Goal: Task Accomplishment & Management: Use online tool/utility

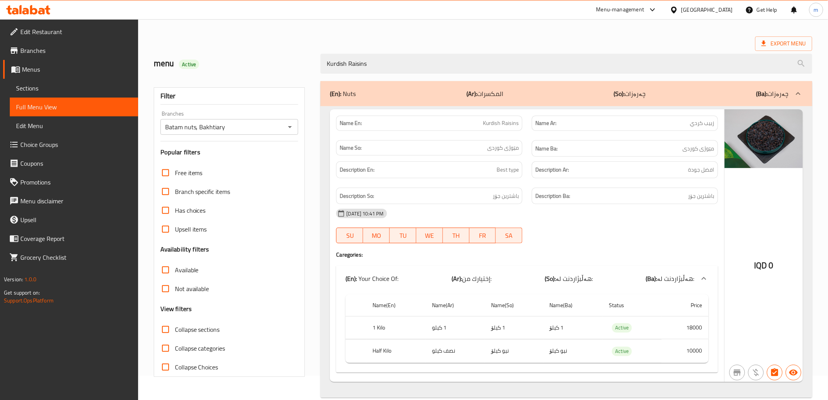
scroll to position [38, 0]
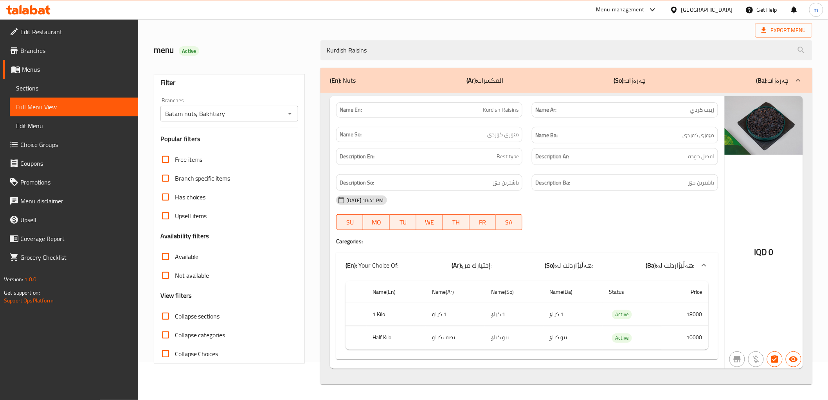
click at [227, 48] on h2 "menu Active" at bounding box center [233, 50] width 158 height 12
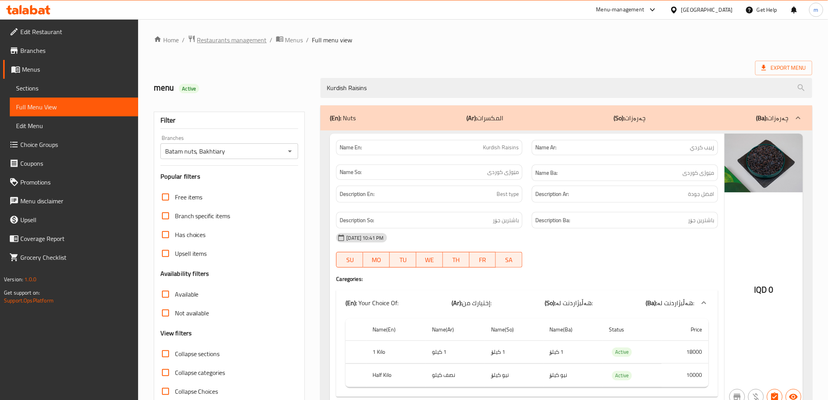
click at [231, 42] on span "Restaurants management" at bounding box center [232, 39] width 70 height 9
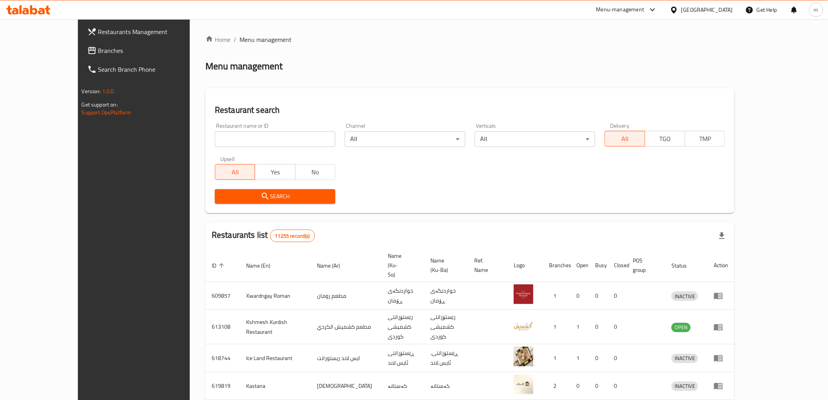
click at [98, 47] on span "Branches" at bounding box center [154, 50] width 112 height 9
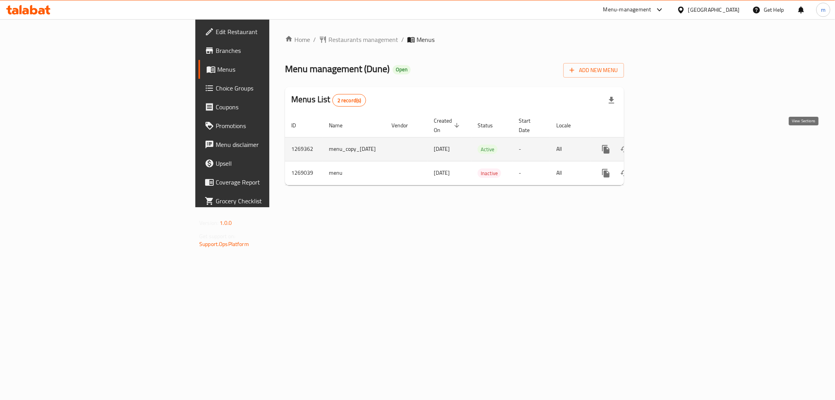
click at [667, 144] on icon "enhanced table" at bounding box center [661, 148] width 9 height 9
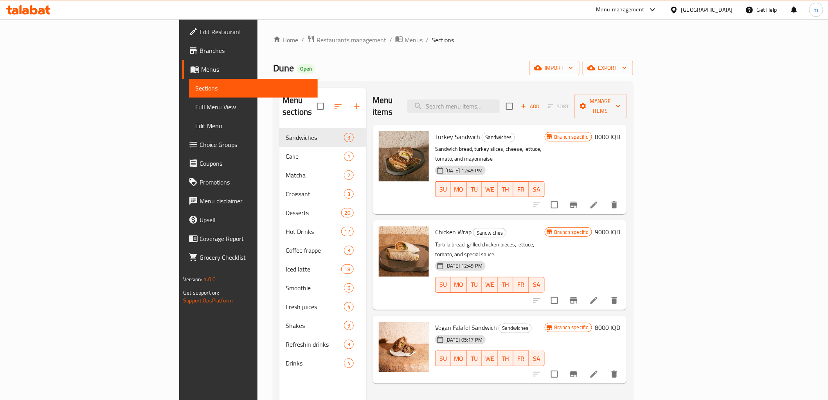
click at [195, 112] on span "Full Menu View" at bounding box center [253, 106] width 116 height 9
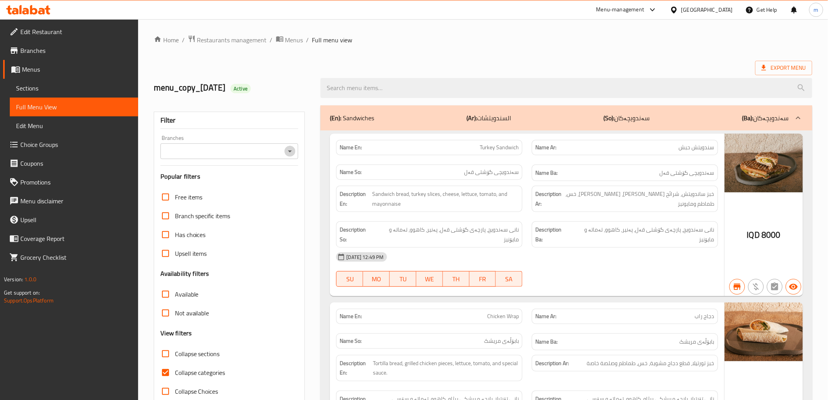
click at [288, 151] on icon "Open" at bounding box center [289, 150] width 9 height 9
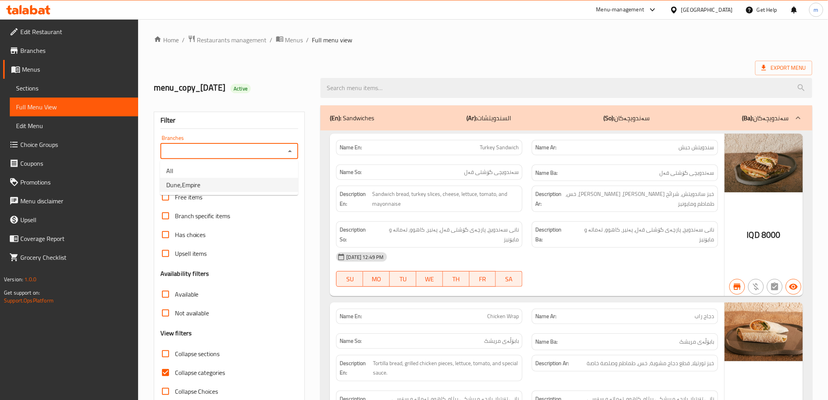
click at [272, 189] on li "Dune,Empire" at bounding box center [229, 185] width 138 height 14
type input "Dune,Empire"
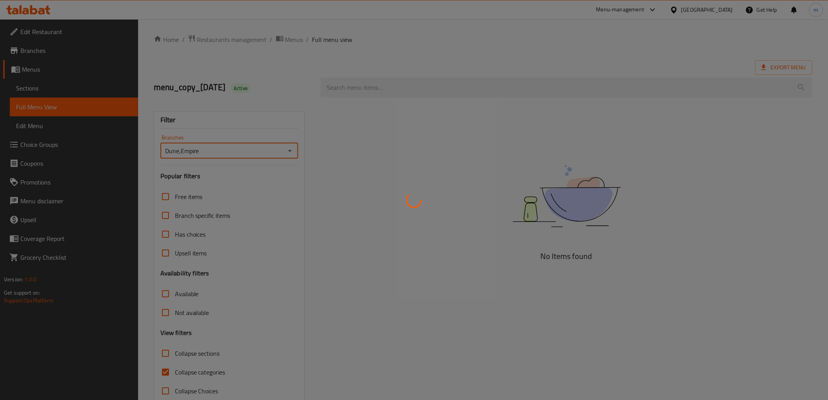
scroll to position [11, 0]
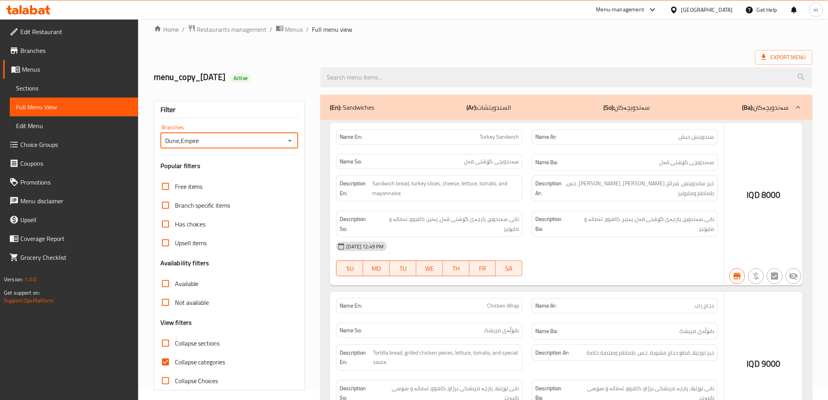
click at [428, 74] on div at bounding box center [414, 200] width 828 height 400
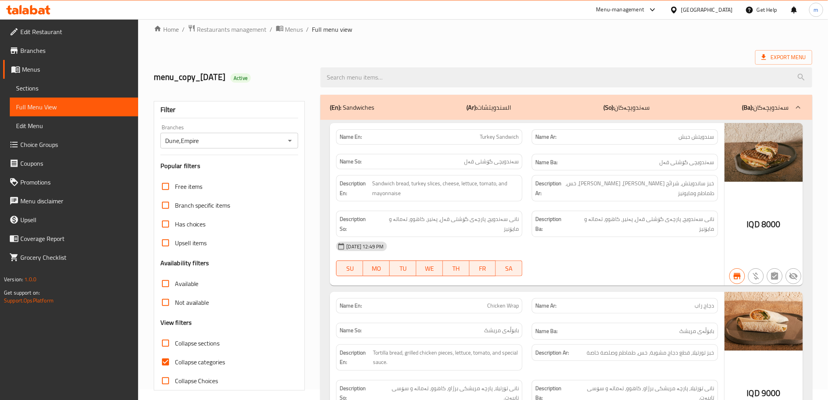
scroll to position [17, 0]
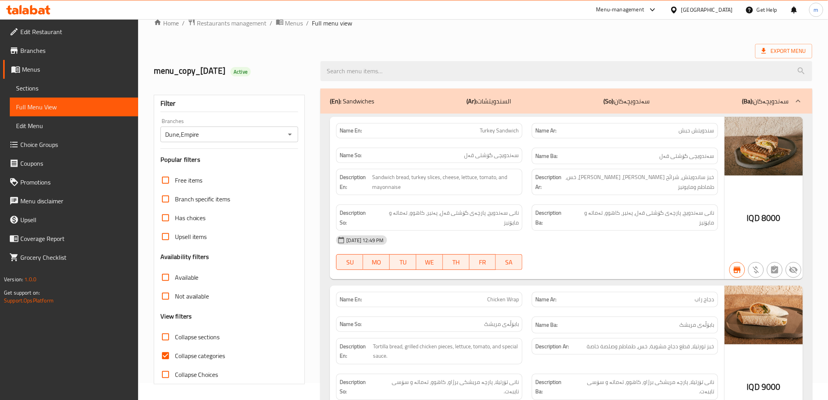
click at [431, 69] on input "search" at bounding box center [566, 71] width 492 height 20
paste input "Biscoff"
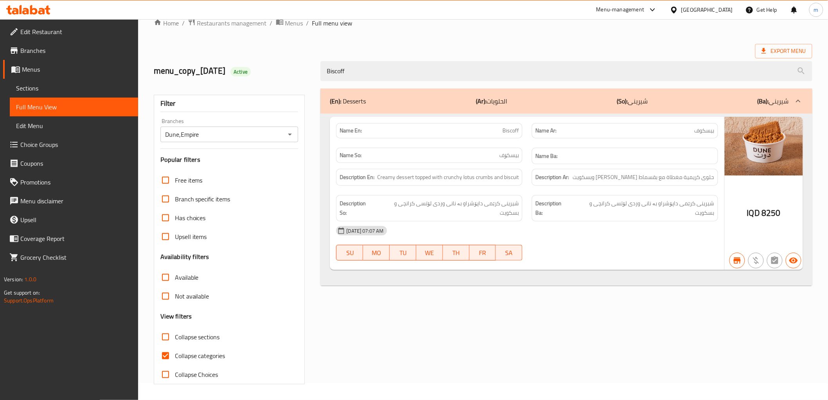
type input "Biscoff"
click at [166, 351] on input "Collapse categories" at bounding box center [165, 355] width 19 height 19
checkbox input "false"
click at [285, 133] on icon "Open" at bounding box center [289, 134] width 9 height 9
click at [389, 56] on div "Biscoff" at bounding box center [566, 70] width 501 height 29
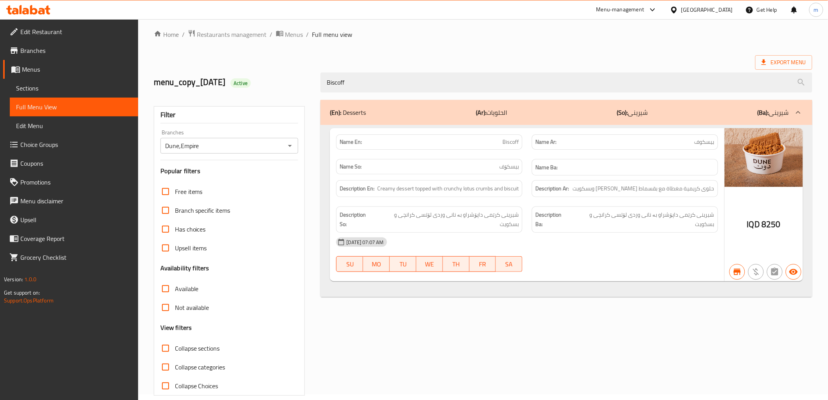
scroll to position [0, 0]
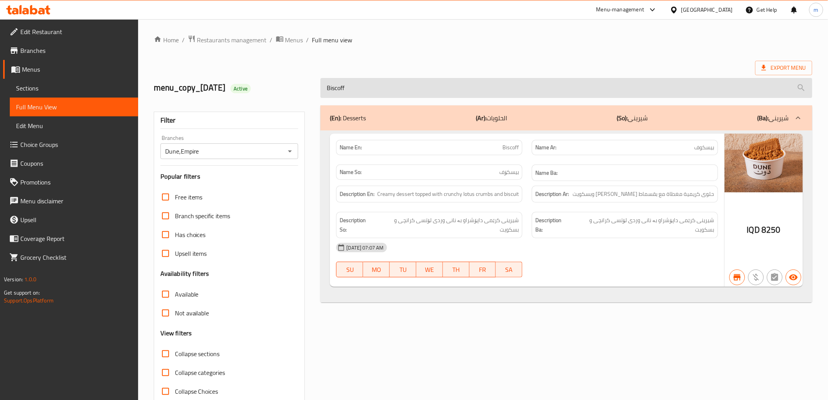
click at [526, 85] on input "Biscoff" at bounding box center [566, 88] width 492 height 20
paste input "Freddo"
type input "Freddo"
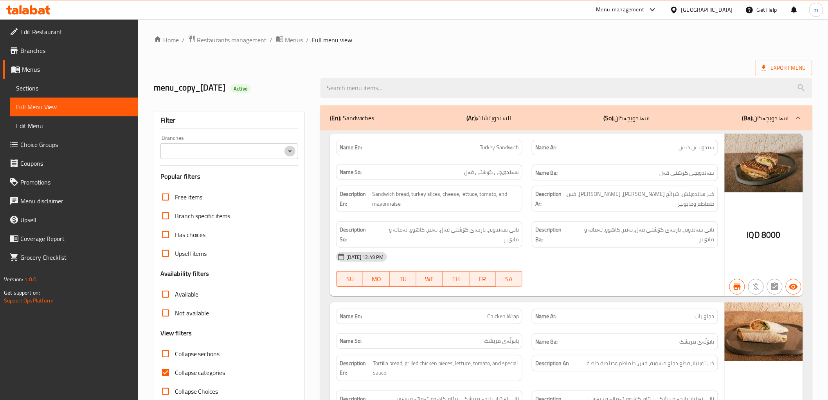
click at [290, 151] on icon "Open" at bounding box center [290, 151] width 4 height 2
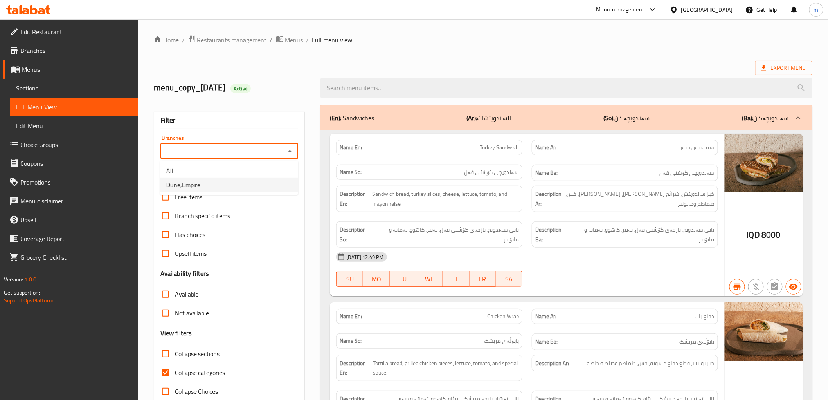
drag, startPoint x: 259, startPoint y: 184, endPoint x: 147, endPoint y: 295, distance: 158.3
click at [257, 184] on li "Dune,Empire" at bounding box center [229, 185] width 138 height 14
type input "Dune,Empire"
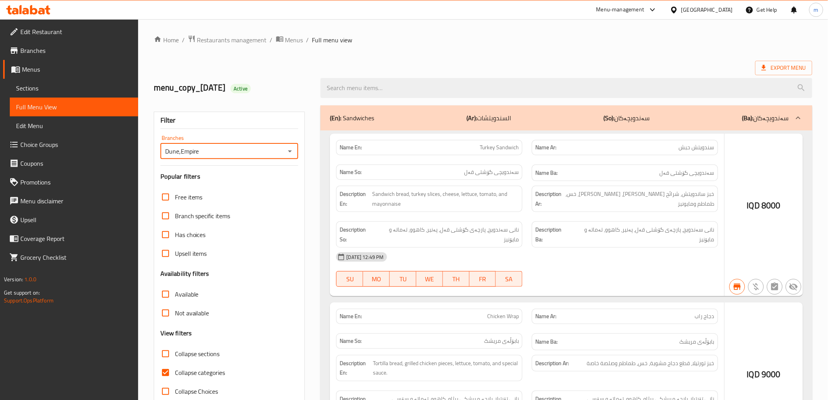
click at [164, 373] on div at bounding box center [414, 200] width 828 height 400
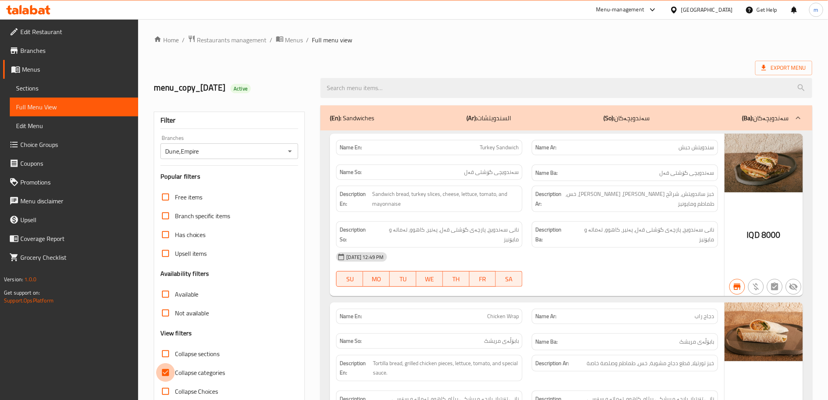
click at [171, 369] on input "Collapse categories" at bounding box center [165, 372] width 19 height 19
checkbox input "false"
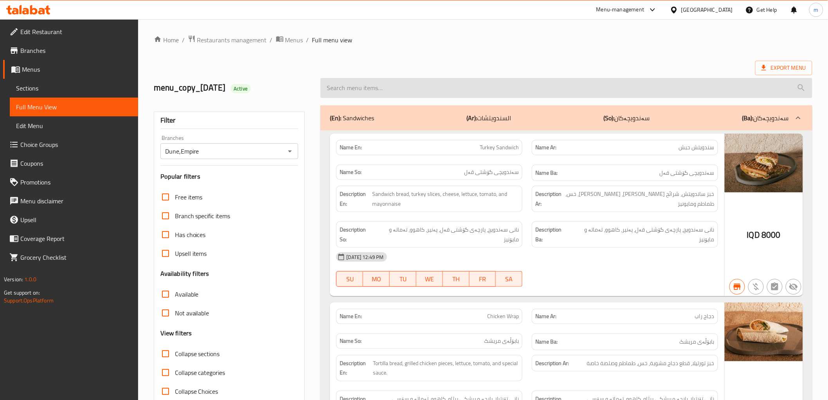
click at [456, 84] on input "search" at bounding box center [566, 88] width 492 height 20
paste input "Freddo"
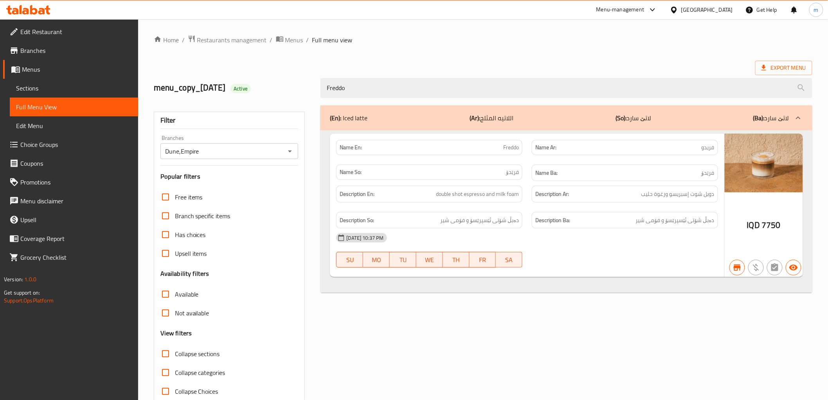
type input "Freddo"
click at [547, 60] on div "Home / Restaurants management / Menus / Full menu view Export Menu menu_copy_21…" at bounding box center [483, 218] width 659 height 366
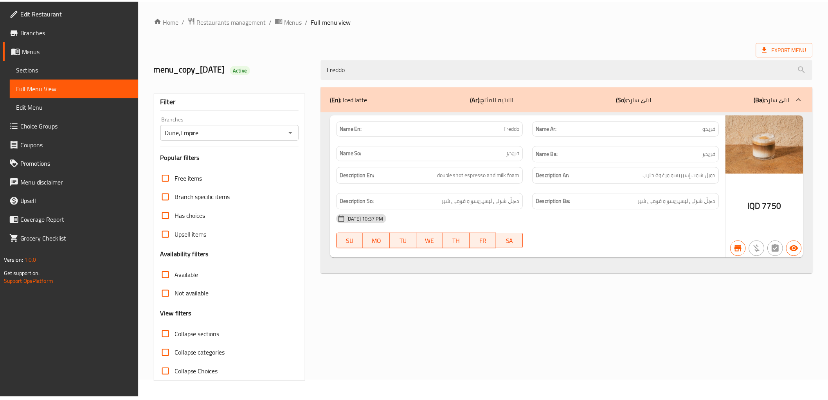
scroll to position [17, 0]
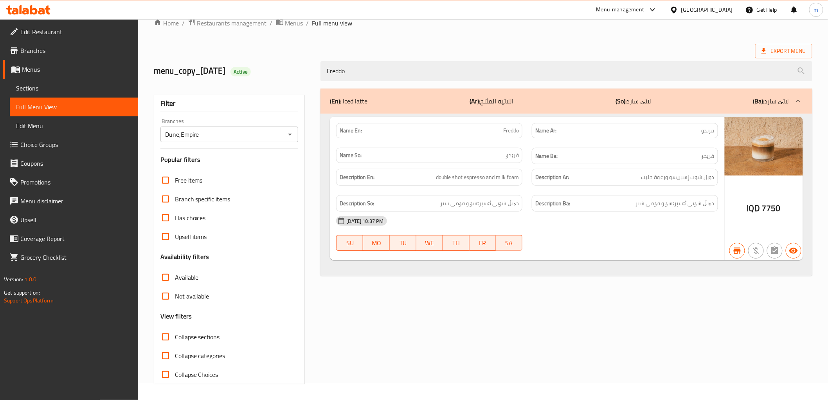
click at [480, 47] on div "Export Menu" at bounding box center [483, 51] width 659 height 14
